Goal: Navigation & Orientation: Find specific page/section

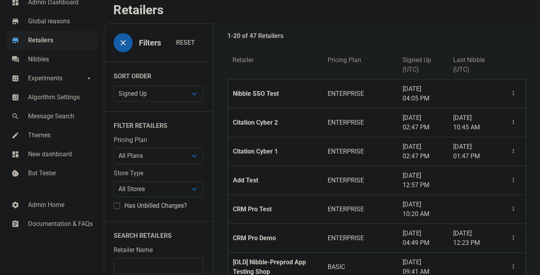
scroll to position [40, 0]
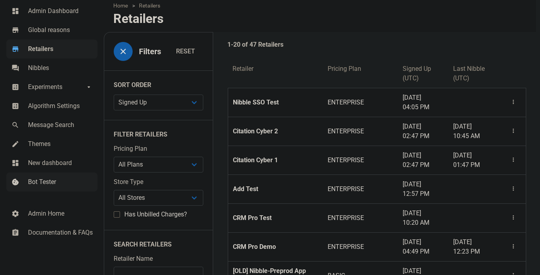
click at [47, 175] on link "cookie Bot Tester" at bounding box center [51, 181] width 91 height 19
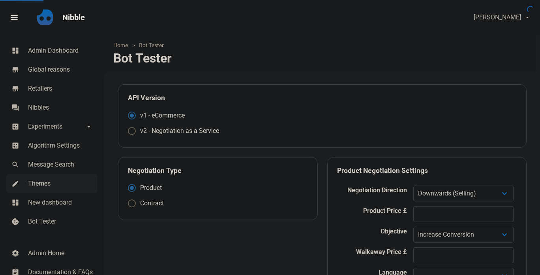
select select
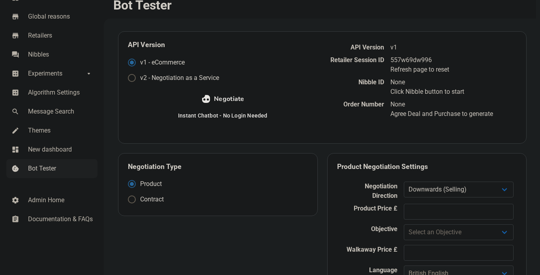
scroll to position [40, 0]
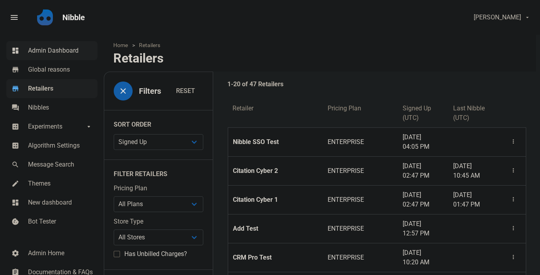
click at [52, 55] on span "Admin Dashboard" at bounding box center [60, 50] width 65 height 9
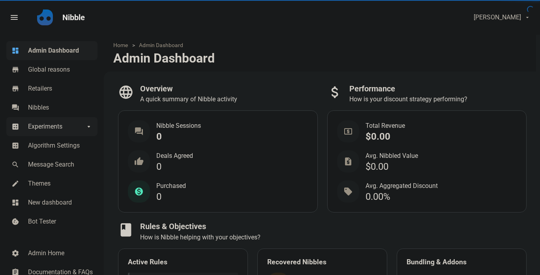
select select "7d"
select select "3"
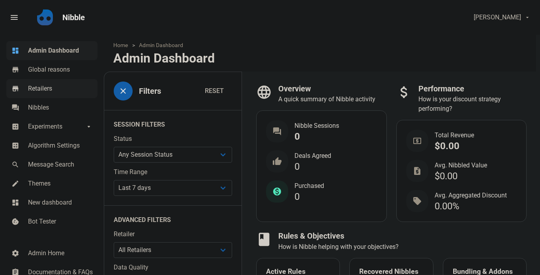
click at [39, 90] on span "Retailers" at bounding box center [60, 88] width 65 height 9
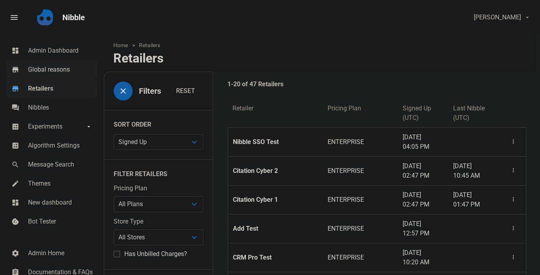
click at [40, 65] on span "Global reasons" at bounding box center [60, 69] width 65 height 9
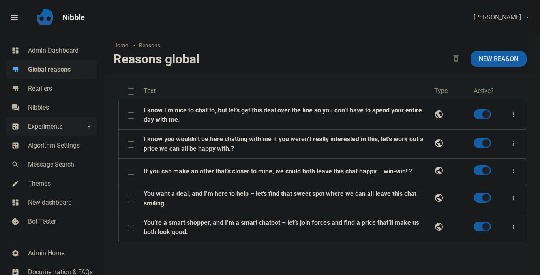
click at [63, 125] on span "Experiments" at bounding box center [56, 126] width 57 height 9
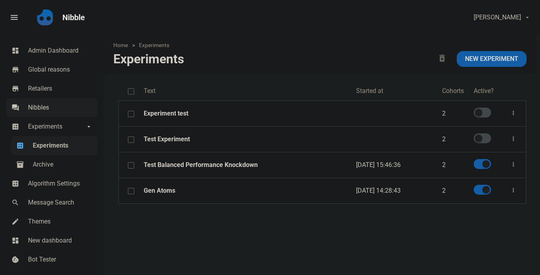
click at [57, 108] on span "Nibbles" at bounding box center [60, 107] width 65 height 9
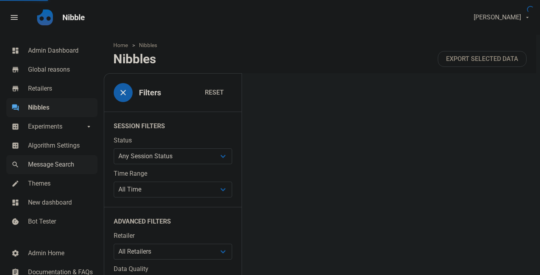
click at [45, 162] on span "Message Search" at bounding box center [60, 164] width 65 height 9
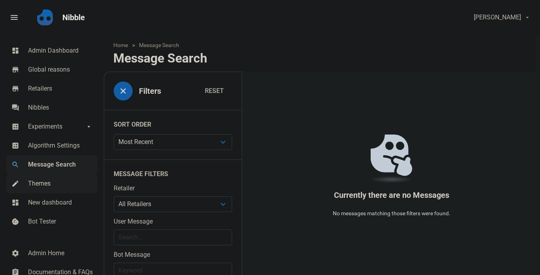
click at [41, 182] on span "Themes" at bounding box center [60, 183] width 65 height 9
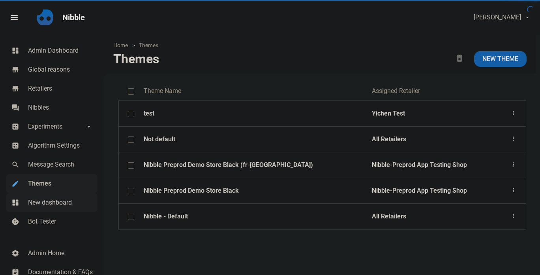
click at [40, 205] on span "New dashboard" at bounding box center [60, 202] width 65 height 9
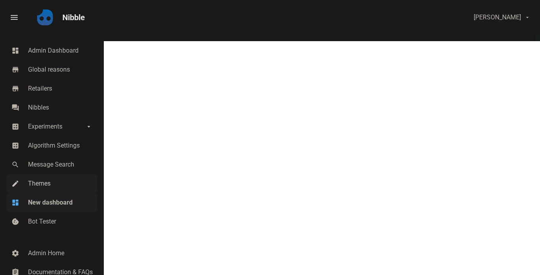
scroll to position [8, 0]
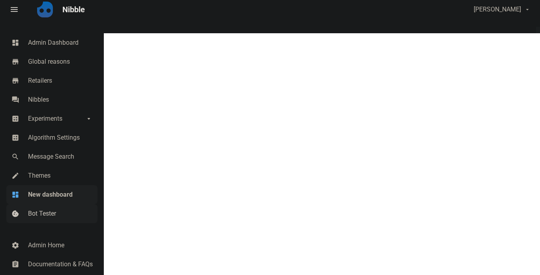
click at [27, 212] on link "cookie Bot Tester" at bounding box center [51, 213] width 91 height 19
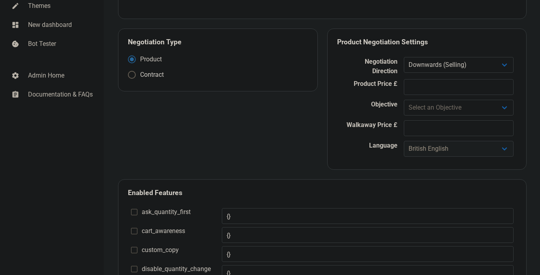
scroll to position [105, 0]
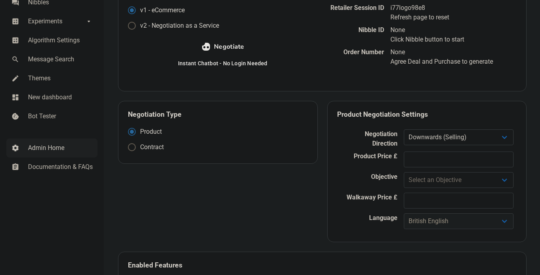
click at [35, 145] on span "Admin Home" at bounding box center [60, 147] width 65 height 9
click at [47, 149] on span "Admin Home" at bounding box center [60, 147] width 65 height 9
click at [161, 194] on div "Negotiation Type Product Contract" at bounding box center [217, 171] width 209 height 151
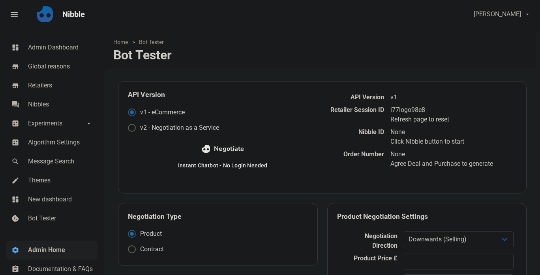
scroll to position [0, 0]
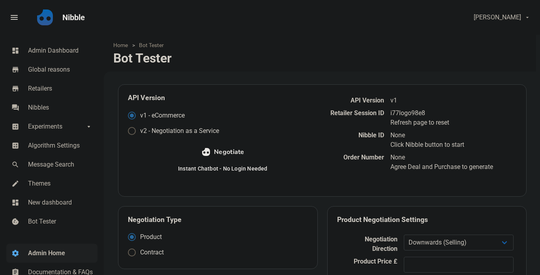
click at [52, 16] on icon "main navigation" at bounding box center [45, 17] width 16 height 16
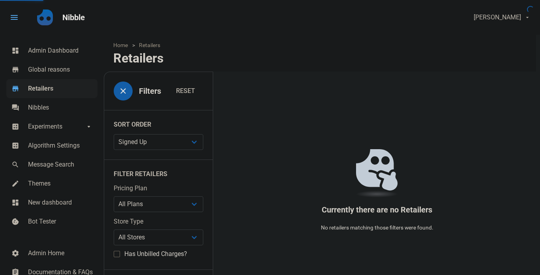
click at [17, 13] on span "menu" at bounding box center [13, 17] width 9 height 9
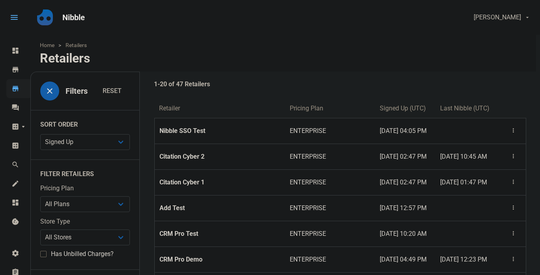
click at [15, 16] on span "menu" at bounding box center [13, 17] width 9 height 9
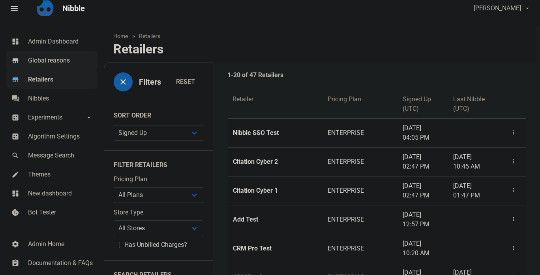
scroll to position [119, 0]
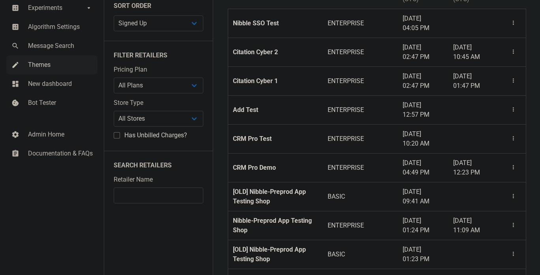
click at [44, 69] on span "Themes" at bounding box center [60, 64] width 65 height 9
